Goal: Transaction & Acquisition: Purchase product/service

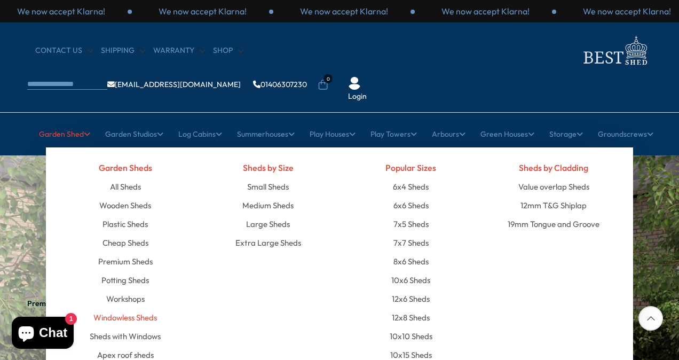
click at [147, 308] on link "Windowless Sheds" at bounding box center [125, 317] width 64 height 19
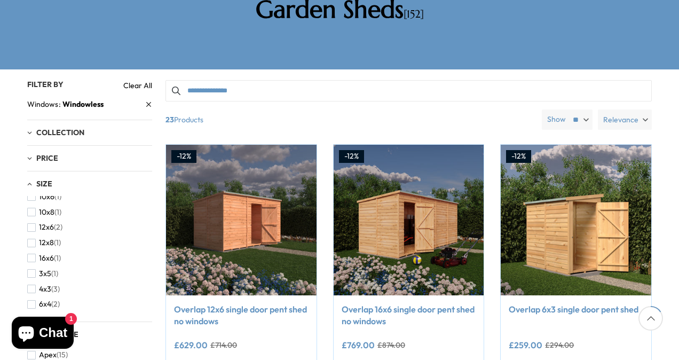
scroll to position [98, 0]
click at [33, 302] on span "button" at bounding box center [31, 306] width 9 height 9
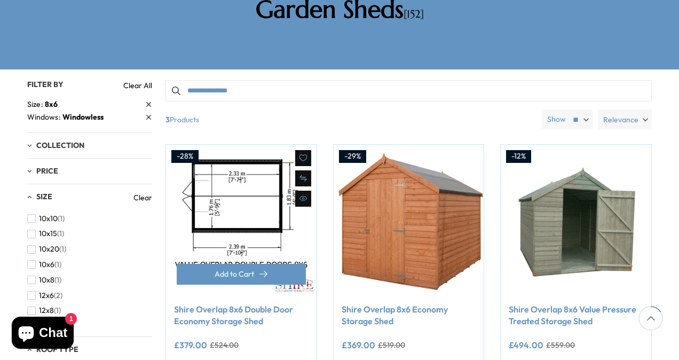
click at [231, 168] on img at bounding box center [241, 220] width 151 height 151
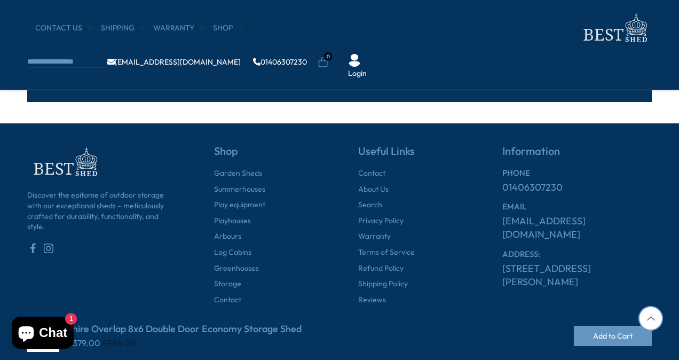
scroll to position [2847, 0]
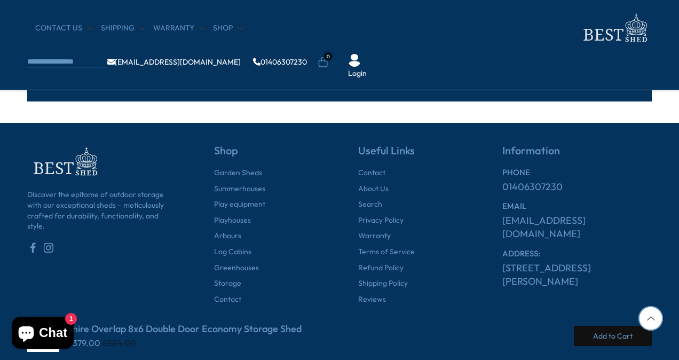
click at [596, 337] on button "Add to Cart" at bounding box center [613, 336] width 78 height 20
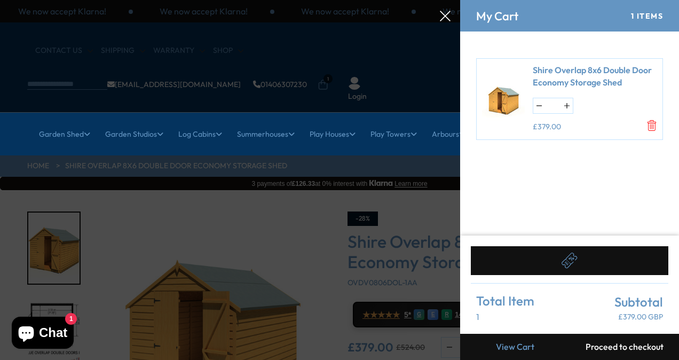
click at [518, 344] on link "View Cart" at bounding box center [514, 347] width 109 height 26
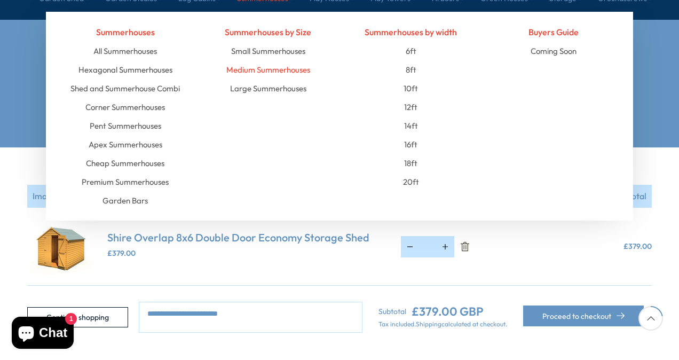
scroll to position [160, 0]
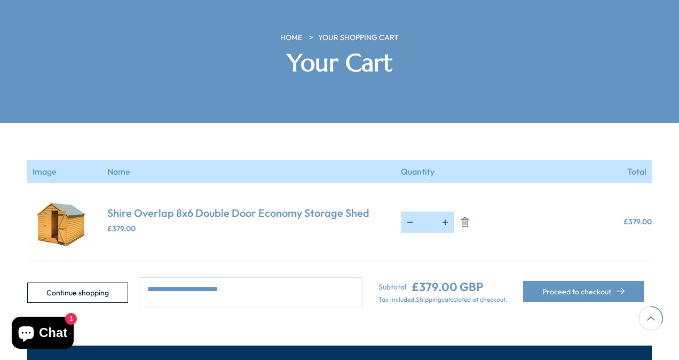
click at [235, 277] on textarea at bounding box center [251, 292] width 224 height 31
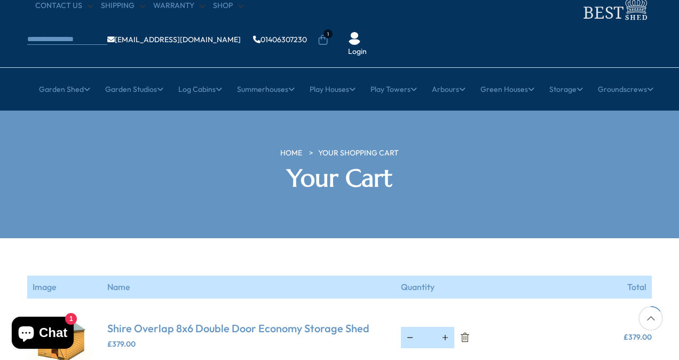
scroll to position [20, 0]
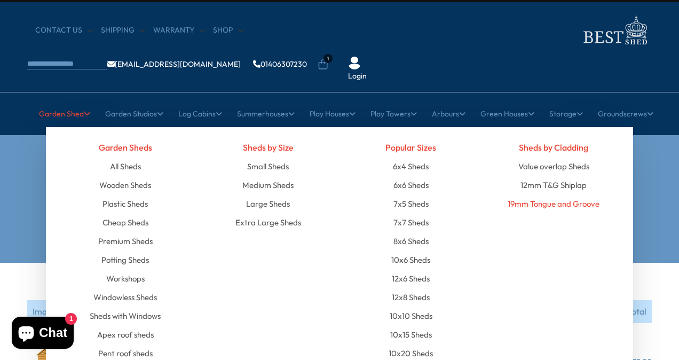
click at [518, 194] on link "19mm Tongue and Groove" at bounding box center [554, 203] width 92 height 19
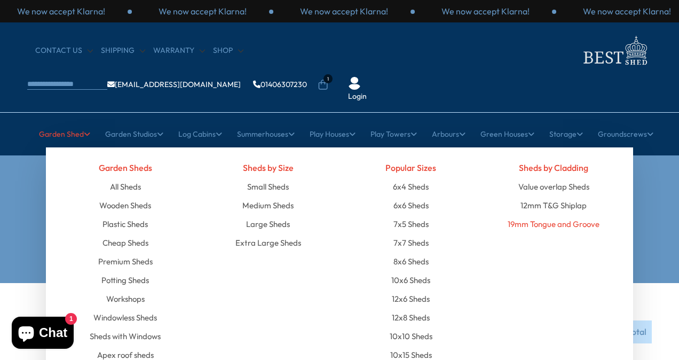
click at [526, 215] on link "19mm Tongue and Groove" at bounding box center [554, 224] width 92 height 19
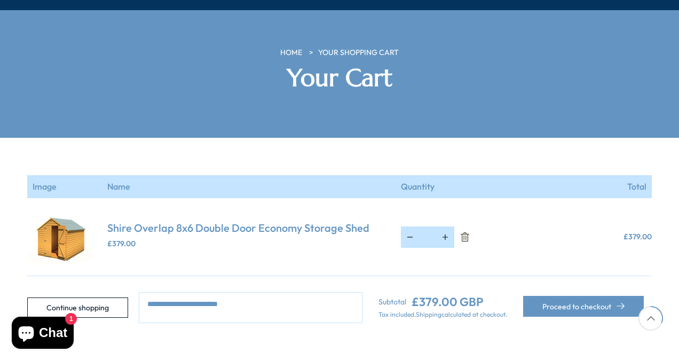
scroll to position [160, 0]
